Goal: Find specific page/section: Find specific page/section

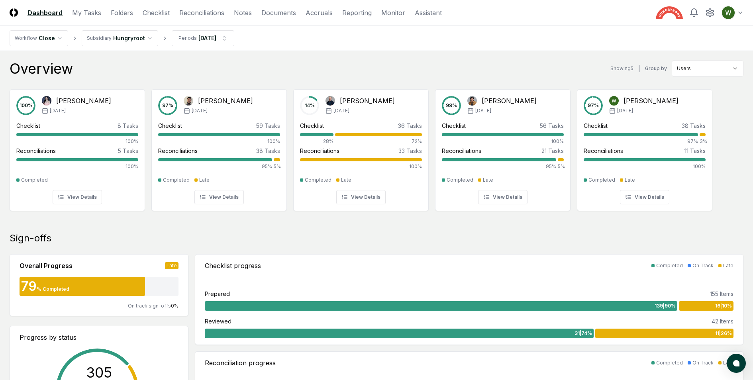
click at [145, 13] on link "Checklist" at bounding box center [156, 13] width 27 height 10
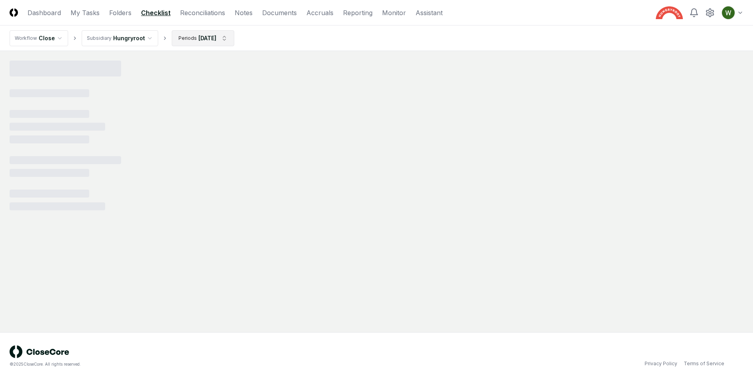
click at [211, 42] on html "CloseCore Dashboard My Tasks Folders Checklist Reconciliations Notes Documents …" at bounding box center [376, 190] width 753 height 380
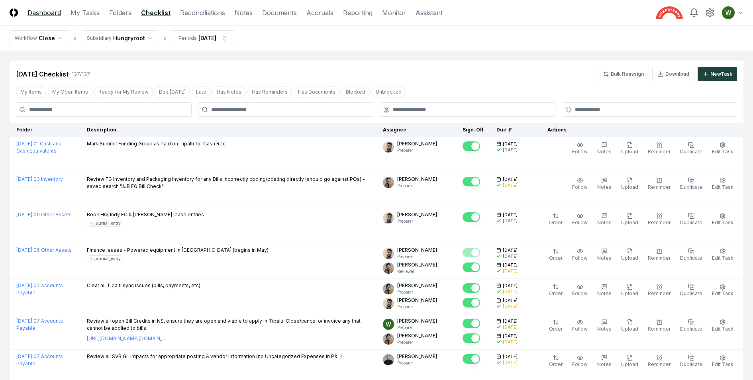
click at [48, 14] on link "Dashboard" at bounding box center [43, 13] width 33 height 10
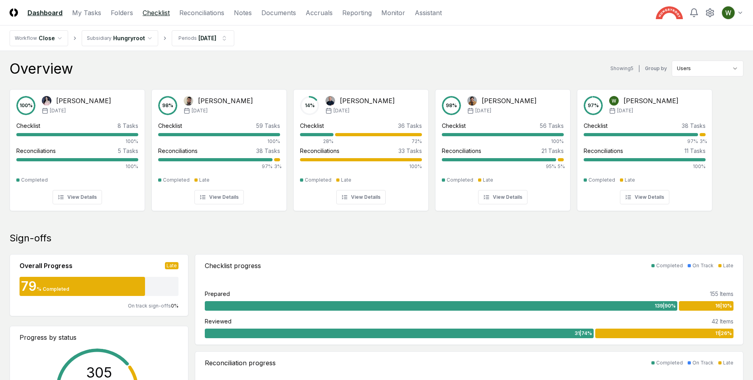
click at [151, 12] on link "Checklist" at bounding box center [156, 13] width 27 height 10
